Goal: Information Seeking & Learning: Learn about a topic

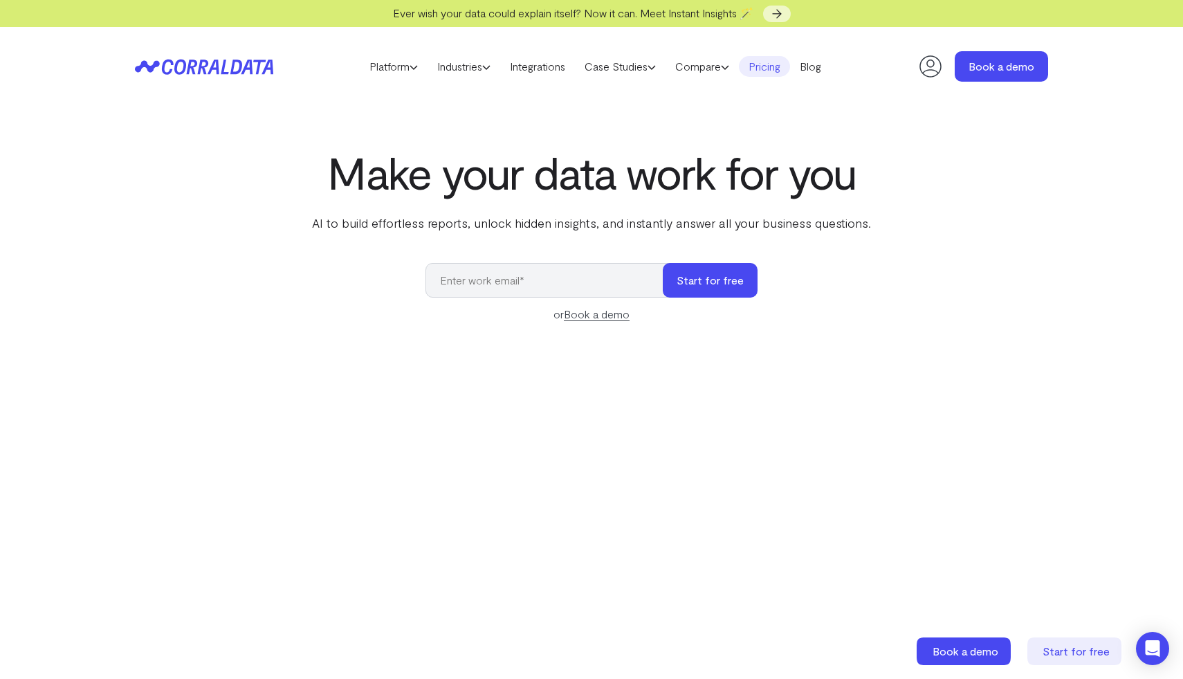
click at [756, 70] on link "Pricing" at bounding box center [764, 66] width 51 height 21
